Goal: Check status: Check status

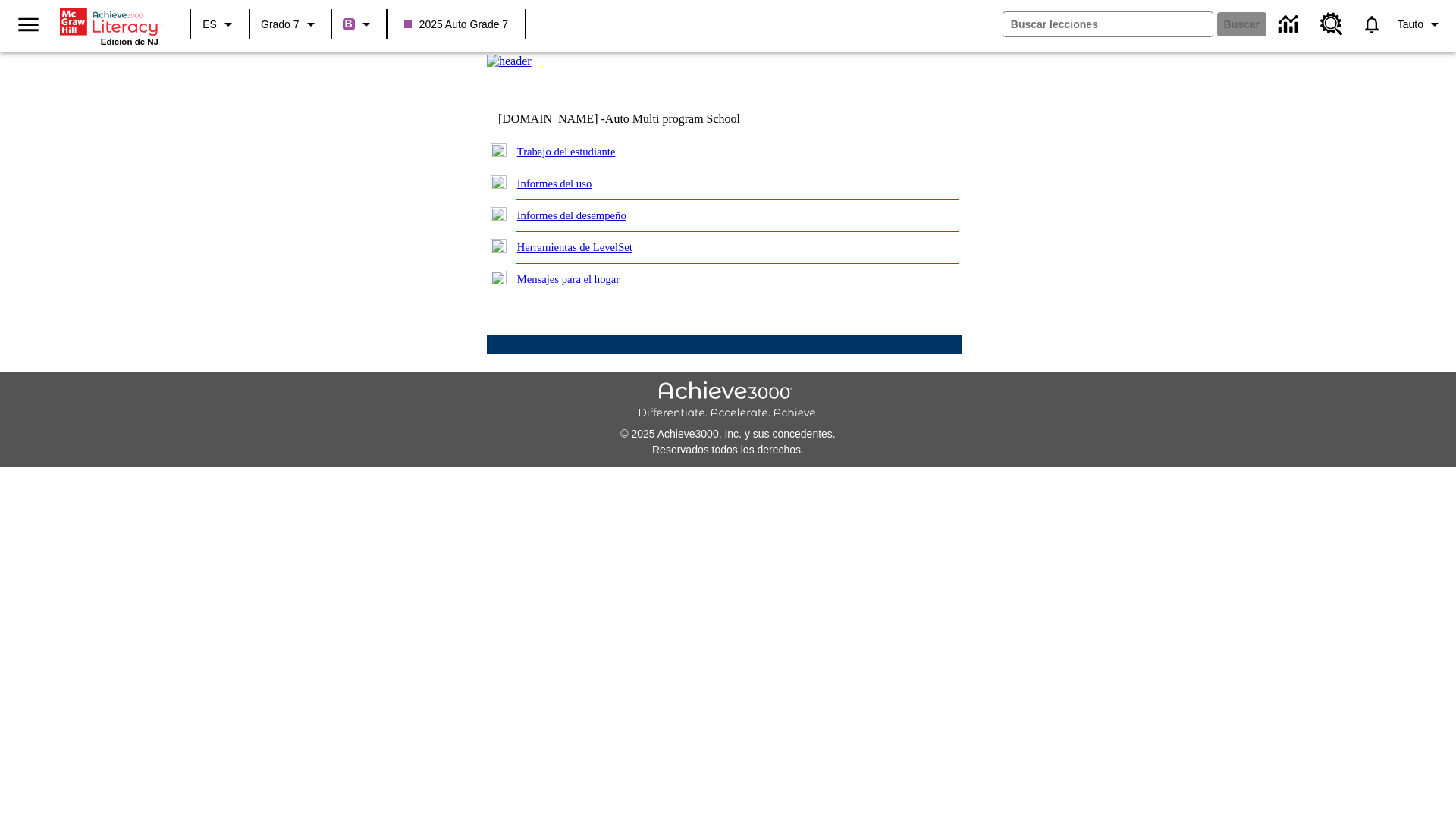
click at [591, 221] on link "Informes del desempeño" at bounding box center [572, 215] width 109 height 12
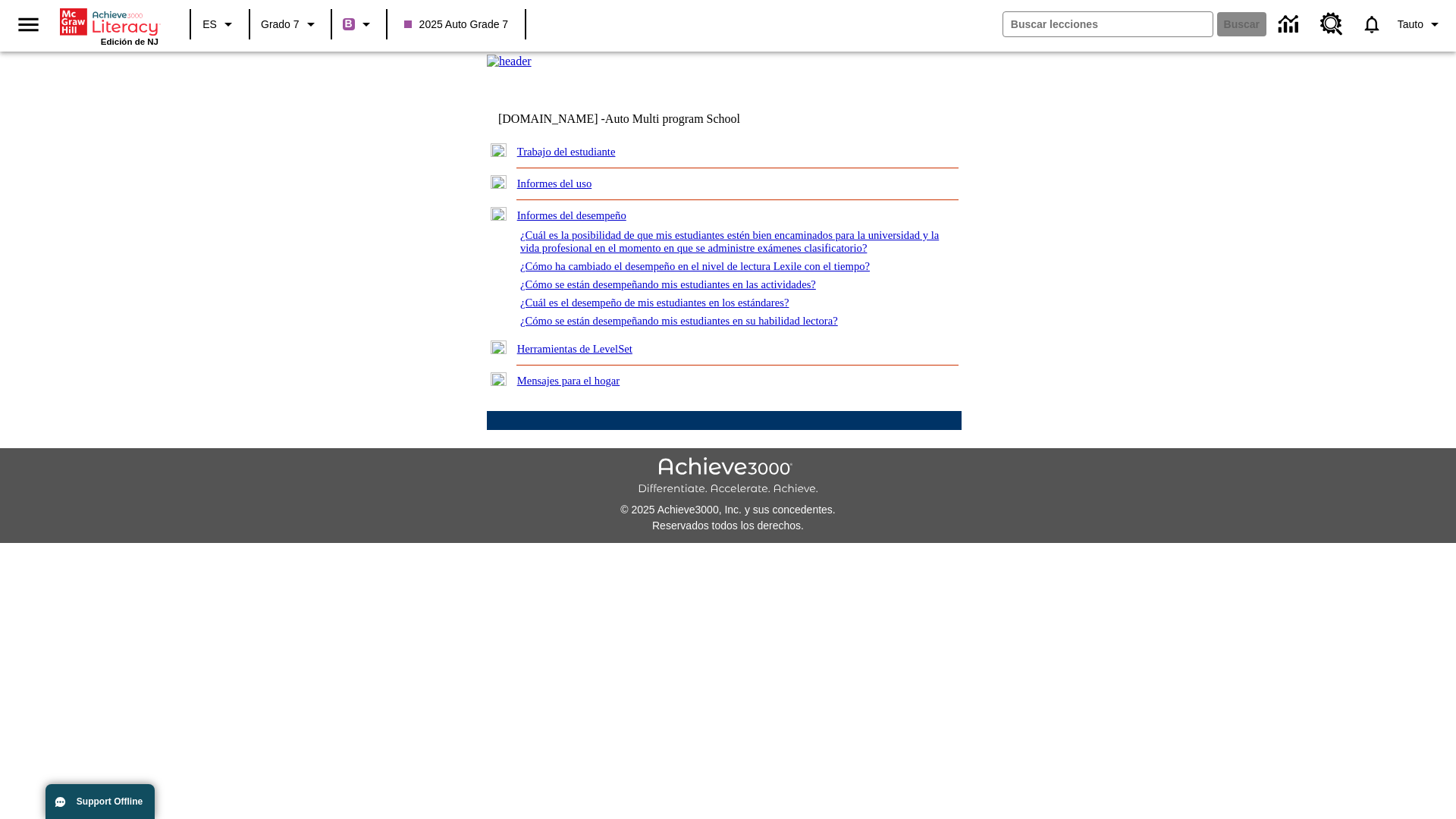
click at [706, 326] on link "¿Cómo se están desempeñando mis estudiantes en su habilidad lectora?" at bounding box center [679, 320] width 317 height 12
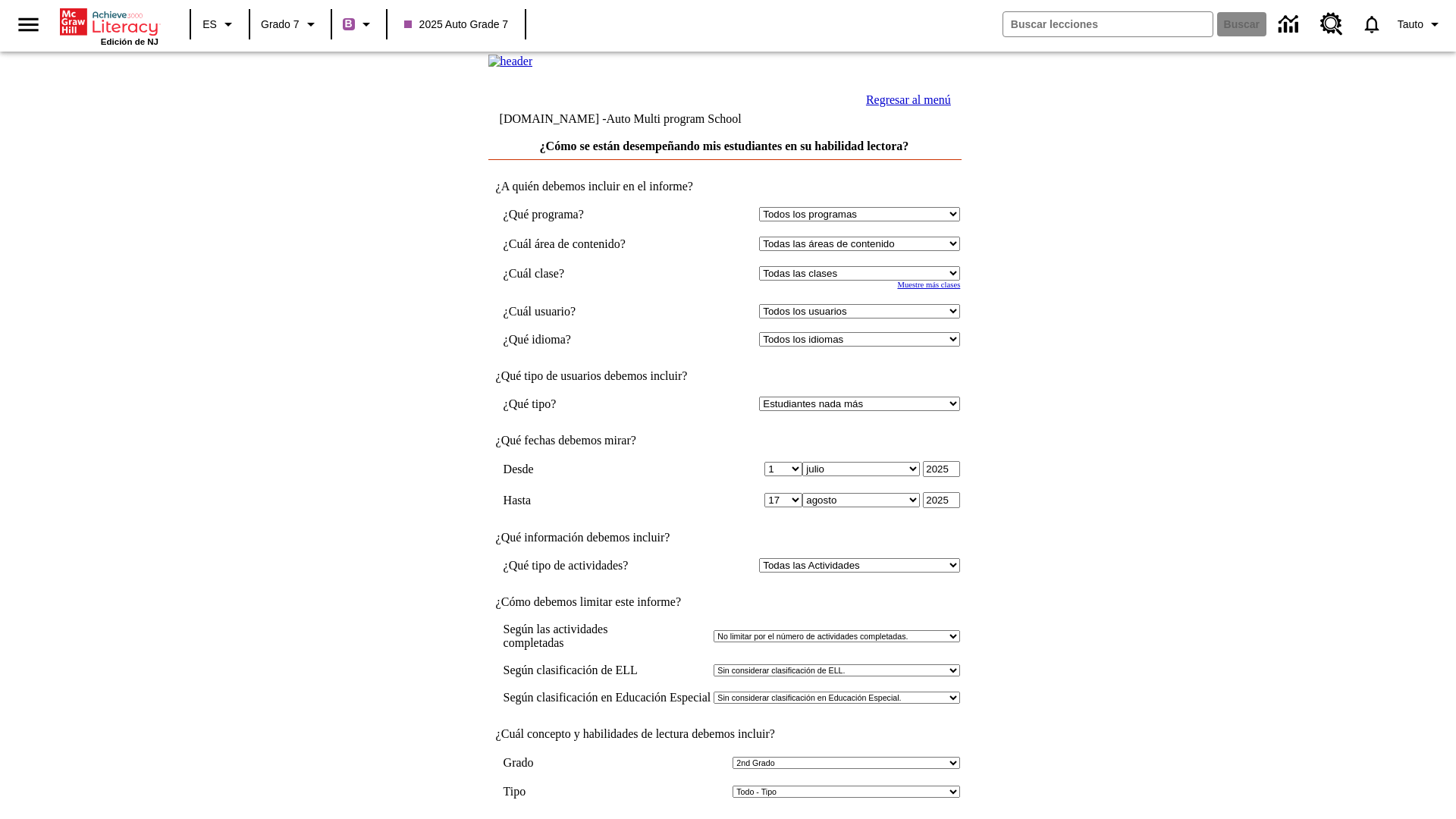
select select "2"
click at [725, 818] on input "Ver Informe" at bounding box center [725, 834] width 70 height 17
select select "2349292"
